Goal: Find specific page/section: Find specific page/section

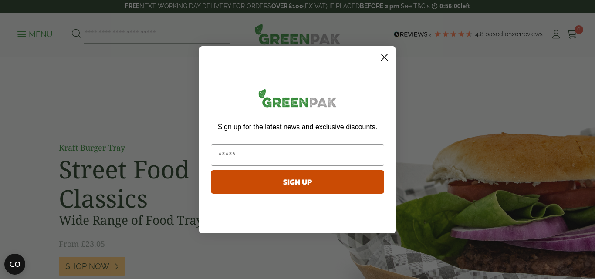
click at [384, 56] on circle "Close dialog" at bounding box center [384, 57] width 14 height 14
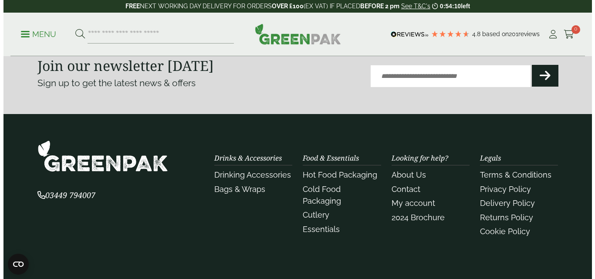
scroll to position [2047, 0]
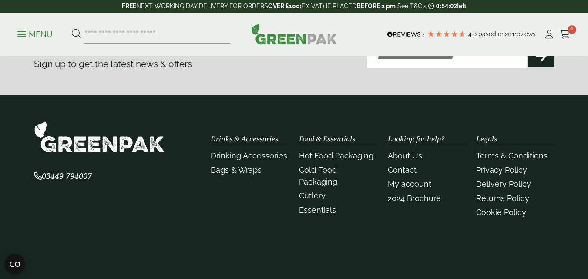
click at [21, 34] on span at bounding box center [21, 34] width 9 height 1
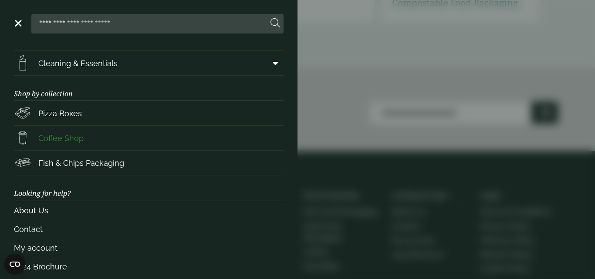
scroll to position [153, 0]
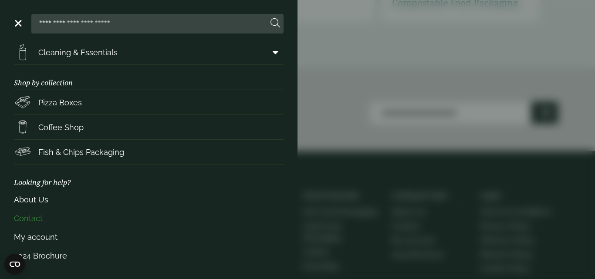
click at [34, 219] on link "Contact" at bounding box center [149, 218] width 270 height 19
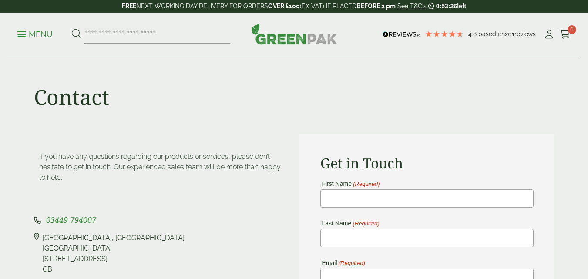
click at [23, 35] on p "Menu" at bounding box center [34, 34] width 35 height 10
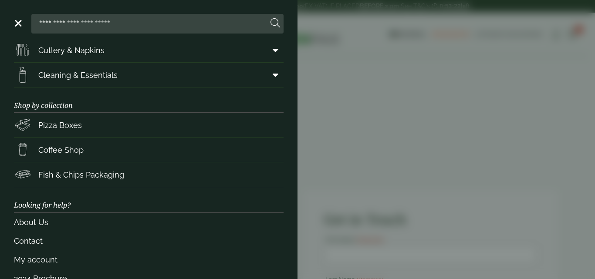
scroll to position [153, 0]
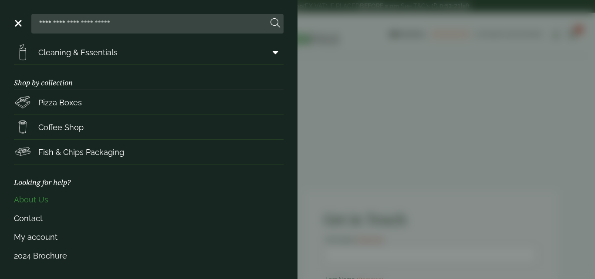
click at [37, 200] on link "About Us" at bounding box center [149, 199] width 270 height 19
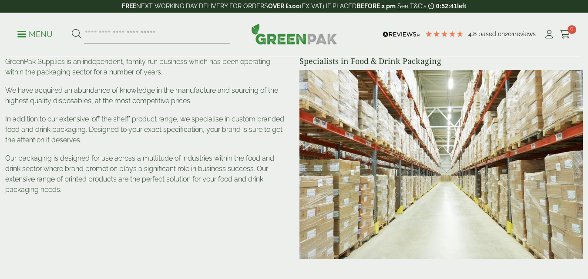
scroll to position [44, 0]
